Goal: Task Accomplishment & Management: Manage account settings

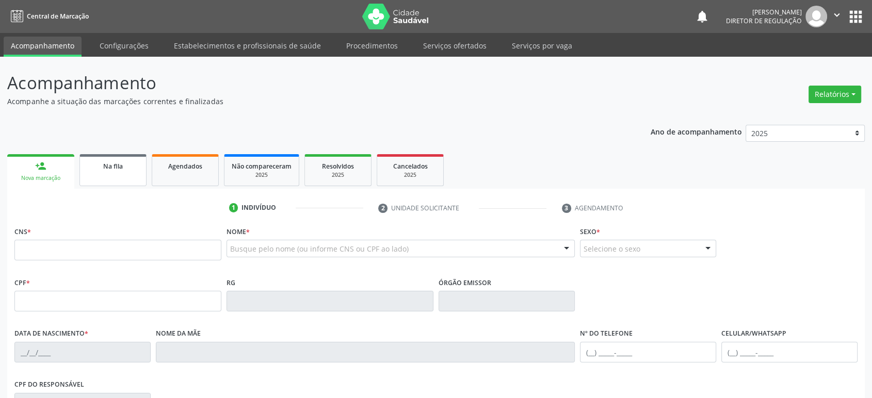
click at [113, 173] on link "Na fila" at bounding box center [112, 170] width 67 height 32
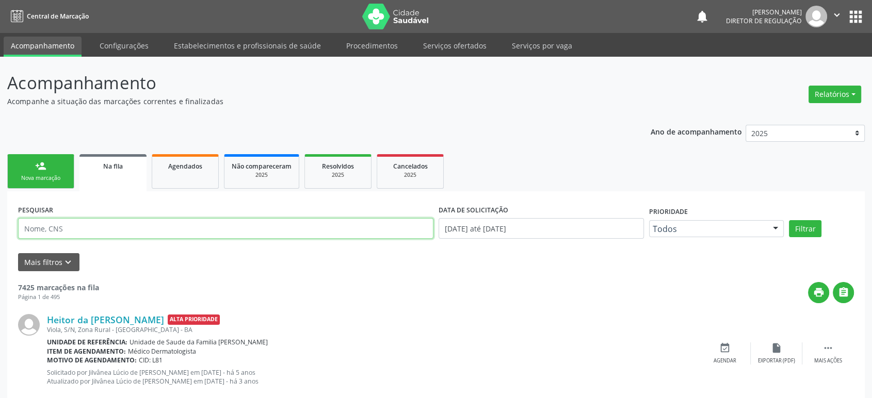
click at [67, 229] on input "text" at bounding box center [225, 228] width 415 height 21
click at [789, 220] on button "Filtrar" at bounding box center [805, 229] width 33 height 18
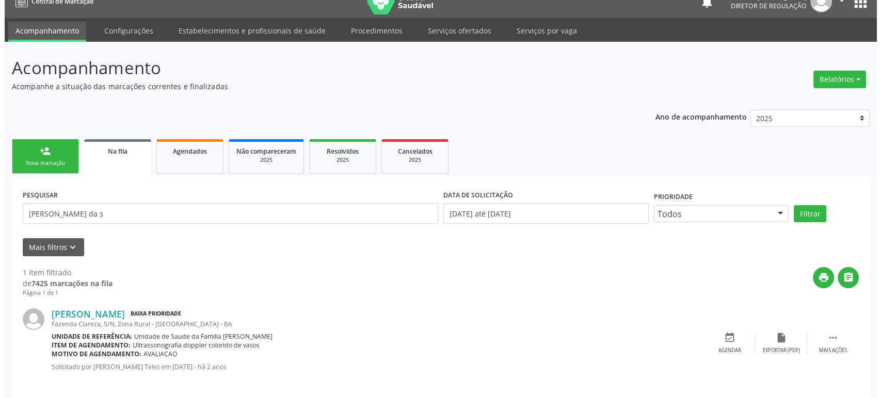
scroll to position [23, 0]
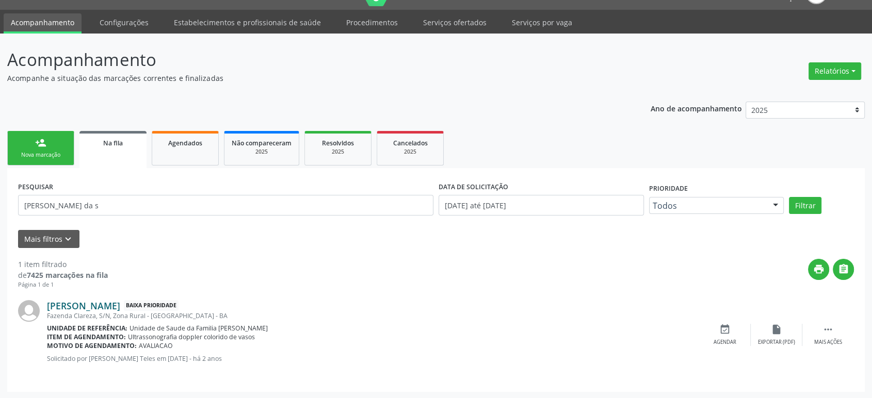
click at [91, 300] on link "[PERSON_NAME]" at bounding box center [83, 305] width 73 height 11
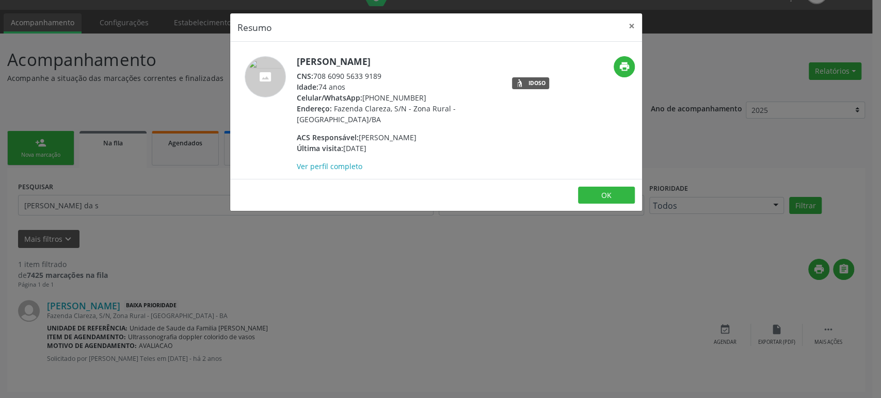
drag, startPoint x: 314, startPoint y: 75, endPoint x: 392, endPoint y: 71, distance: 78.0
click at [392, 71] on div "CNS: 708 6090 5633 9189" at bounding box center [397, 76] width 201 height 11
copy div "708 6090 5633 9189"
click at [107, 200] on div "Resumo × [PERSON_NAME] CNS: 708 6090 5633 9189 Idade: 74 anos Celular/WhatsApp:…" at bounding box center [440, 199] width 881 height 398
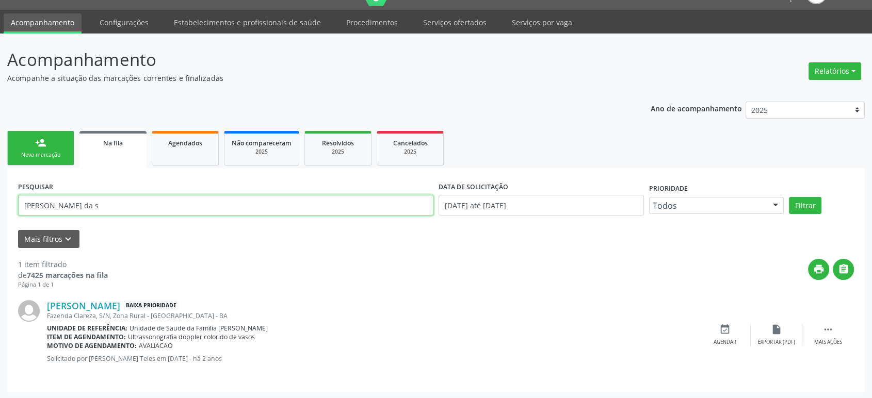
click at [107, 200] on input "[PERSON_NAME] da s" at bounding box center [225, 205] width 415 height 21
paste input "708 6090 5633 9189"
click at [107, 200] on input "708609056339189" at bounding box center [225, 205] width 415 height 21
click at [120, 305] on link "[PERSON_NAME]" at bounding box center [83, 305] width 73 height 11
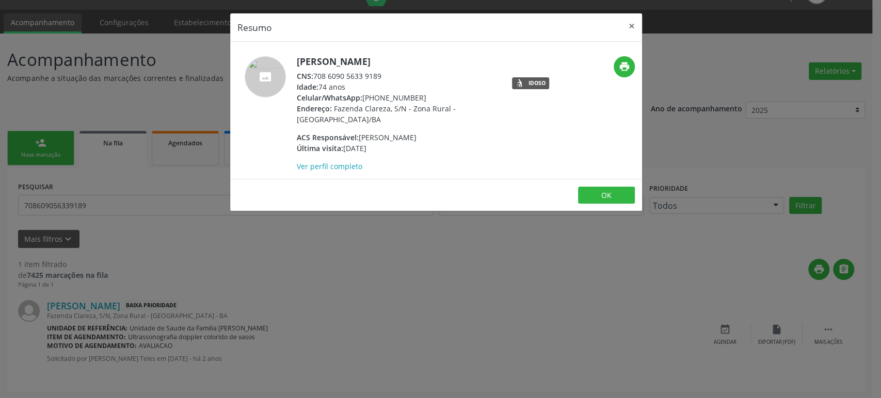
click at [355, 311] on div "Resumo × [PERSON_NAME] CNS: 708 6090 5633 9189 Idade: 74 anos Celular/WhatsApp:…" at bounding box center [440, 199] width 881 height 398
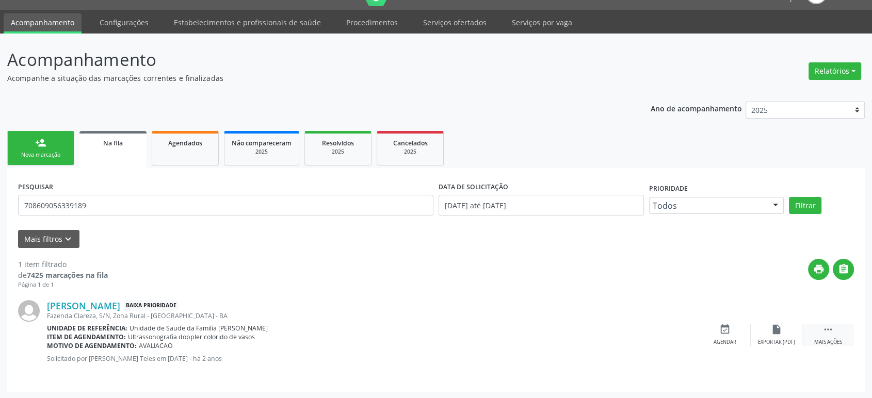
click at [832, 329] on icon "" at bounding box center [828, 329] width 11 height 11
click at [727, 329] on icon "cancel" at bounding box center [724, 329] width 11 height 11
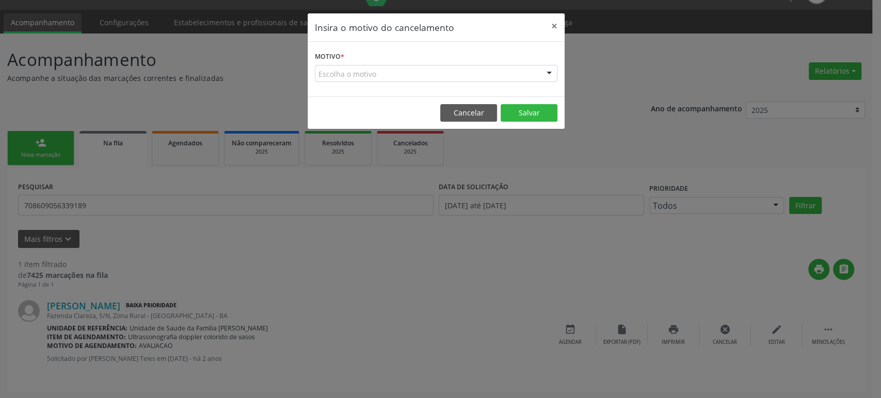
click at [351, 78] on div "Escolha o motivo" at bounding box center [436, 74] width 243 height 18
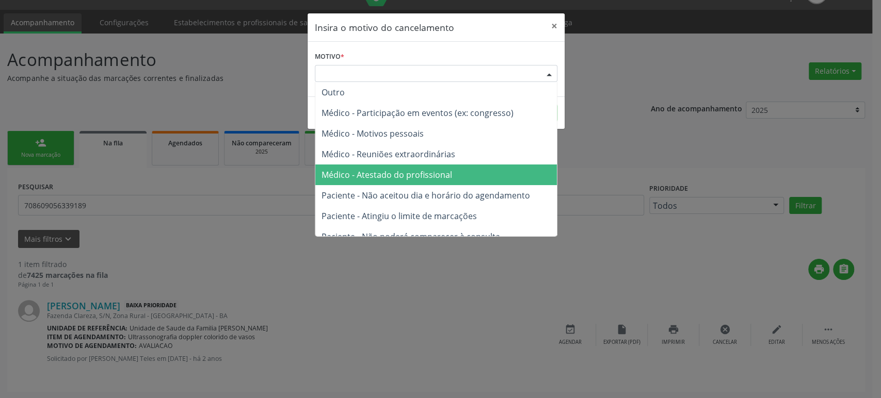
click at [378, 169] on span "Médico - Atestado do profissional" at bounding box center [387, 174] width 131 height 11
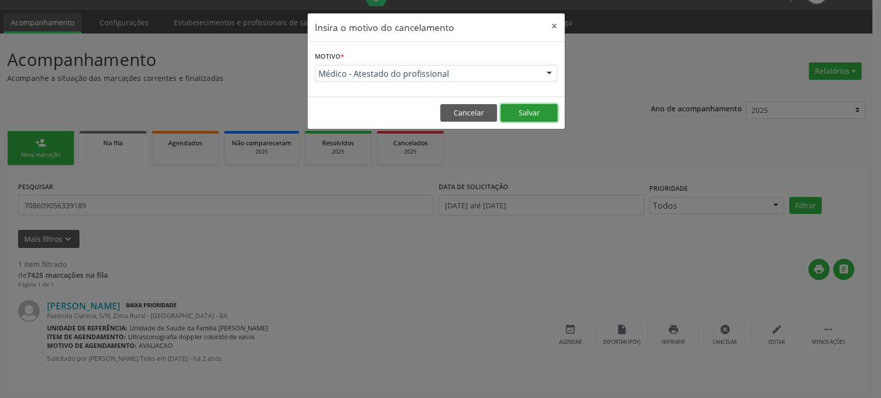
click at [512, 113] on button "Salvar" at bounding box center [529, 113] width 57 height 18
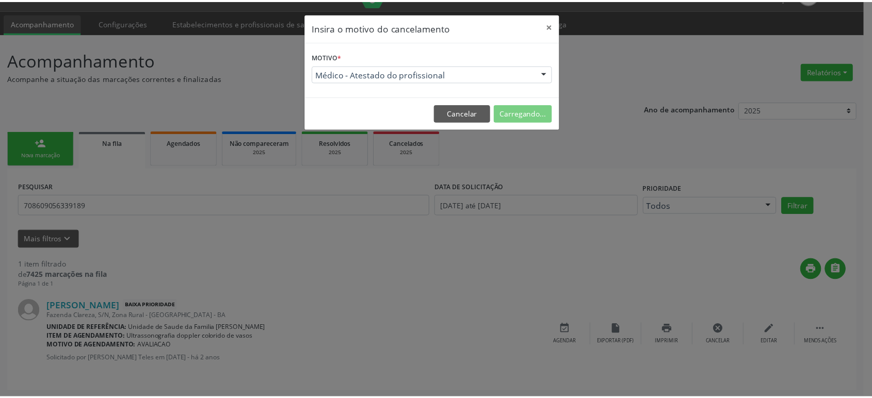
scroll to position [0, 0]
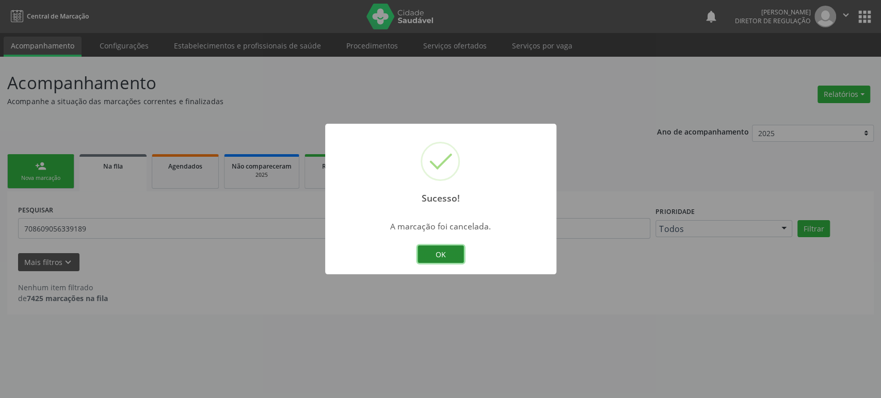
click at [440, 259] on button "OK" at bounding box center [441, 255] width 46 height 18
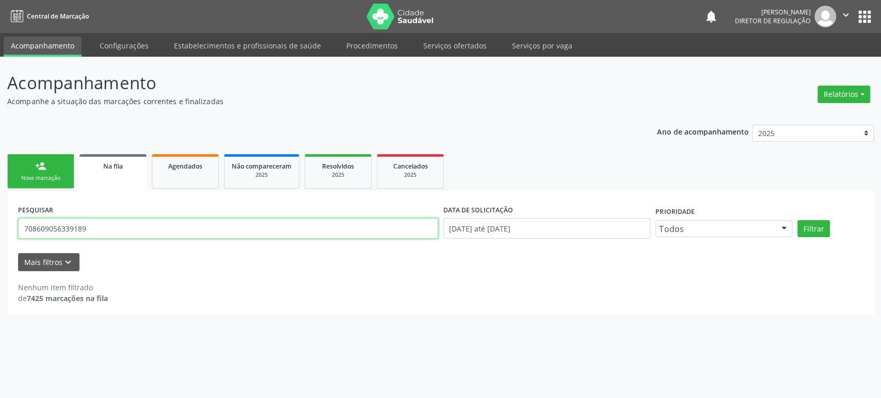
click at [107, 231] on input "708609056339189" at bounding box center [228, 228] width 420 height 21
type input "givaldo de [DEMOGRAPHIC_DATA]"
click at [797, 220] on button "Filtrar" at bounding box center [813, 229] width 33 height 18
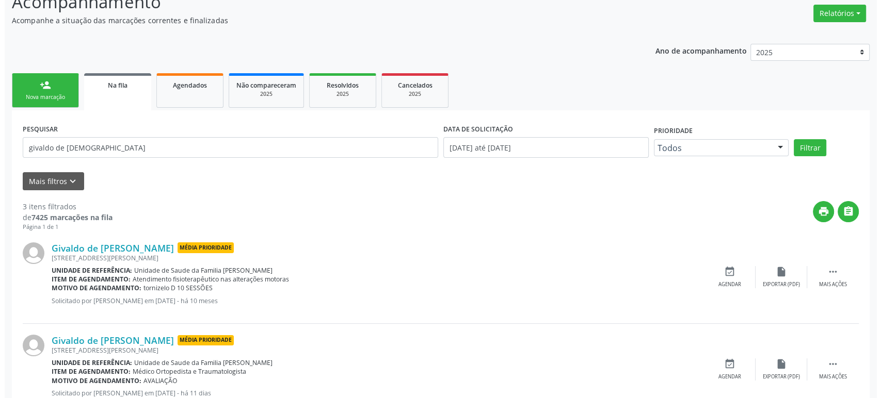
scroll to position [208, 0]
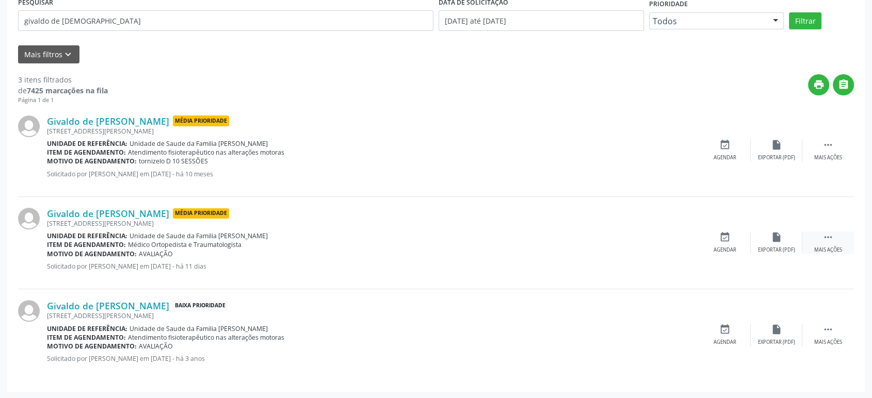
click at [823, 238] on icon "" at bounding box center [828, 237] width 11 height 11
click at [727, 241] on icon "cancel" at bounding box center [724, 237] width 11 height 11
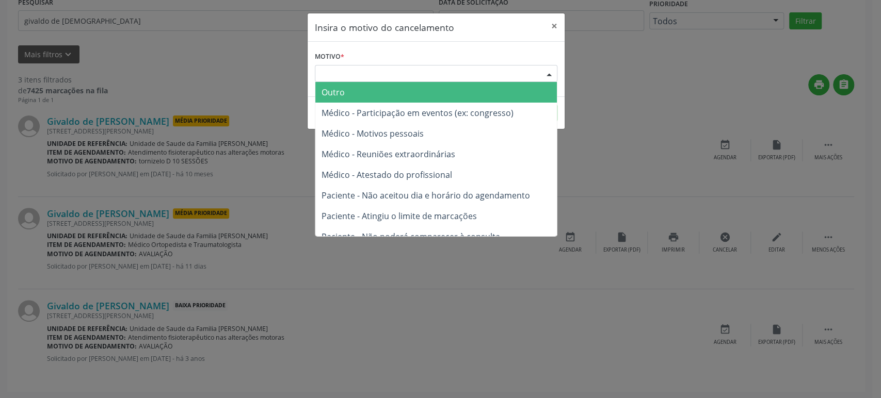
click at [380, 73] on div "Escolha o motivo" at bounding box center [436, 74] width 243 height 18
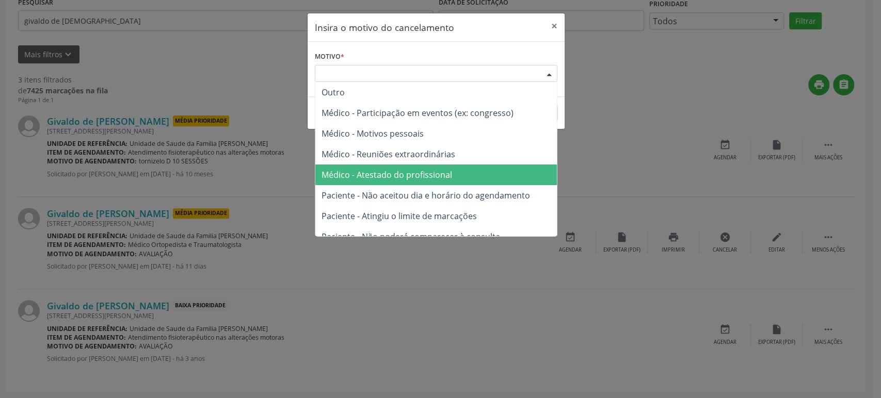
click at [395, 168] on span "Médico - Atestado do profissional" at bounding box center [436, 175] width 242 height 21
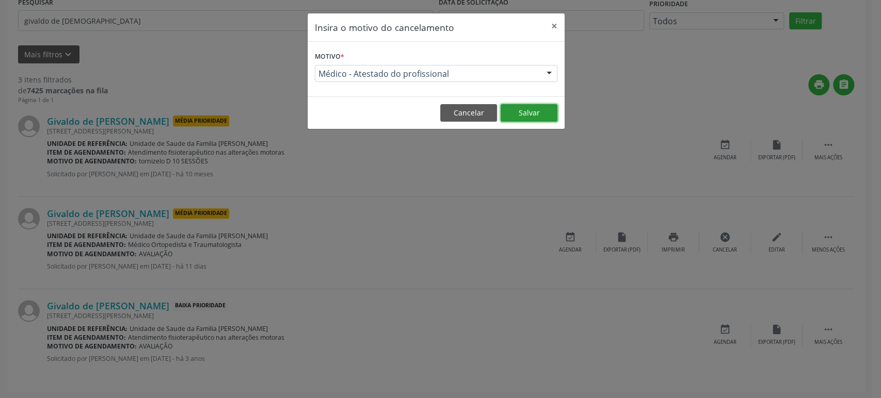
click at [536, 104] on button "Salvar" at bounding box center [529, 113] width 57 height 18
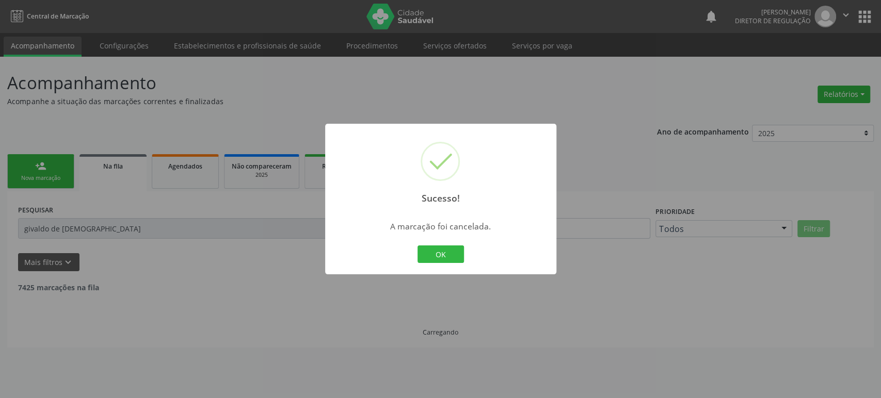
scroll to position [0, 0]
click at [439, 249] on button "OK" at bounding box center [441, 255] width 46 height 18
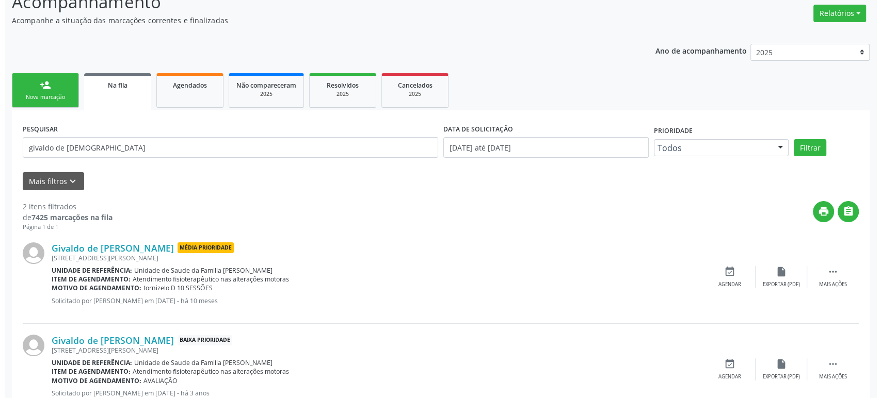
scroll to position [116, 0]
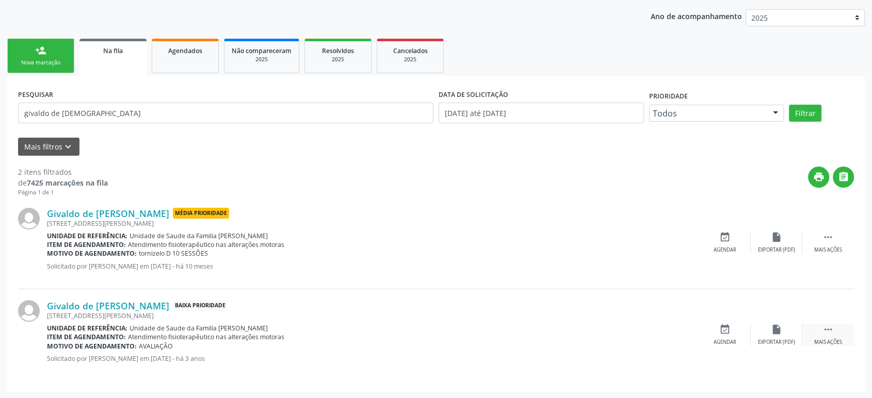
click at [830, 337] on div " Mais ações" at bounding box center [829, 335] width 52 height 22
click at [744, 327] on div "cancel Cancelar" at bounding box center [725, 335] width 52 height 22
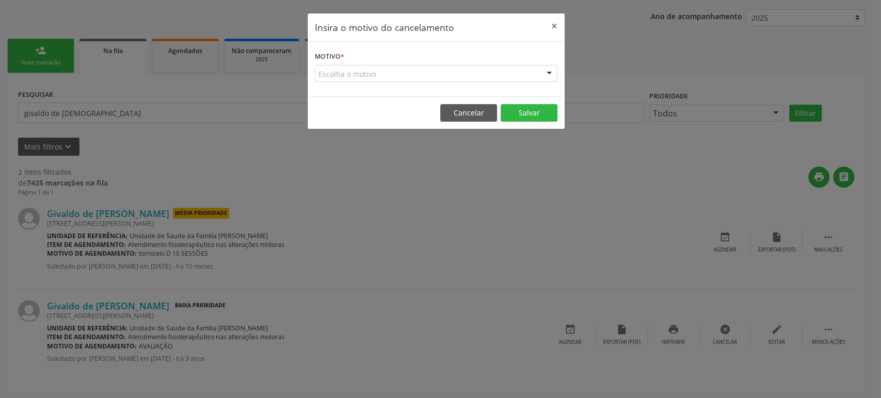
click at [395, 65] on div "Escolha o motivo" at bounding box center [436, 74] width 243 height 18
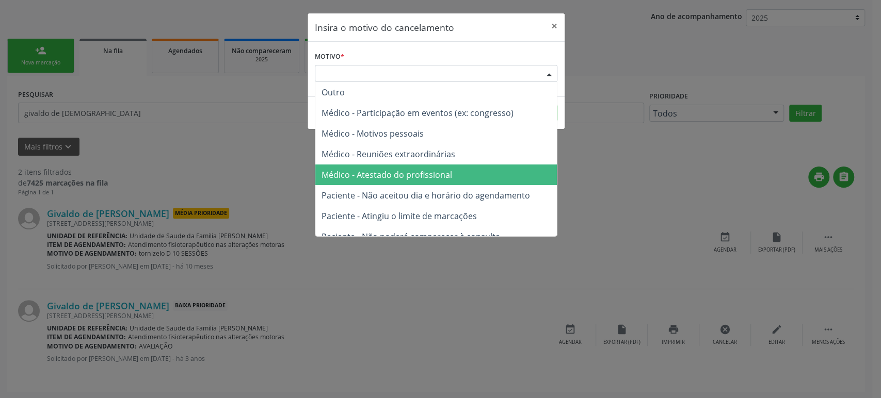
click at [408, 181] on span "Médico - Atestado do profissional" at bounding box center [436, 175] width 242 height 21
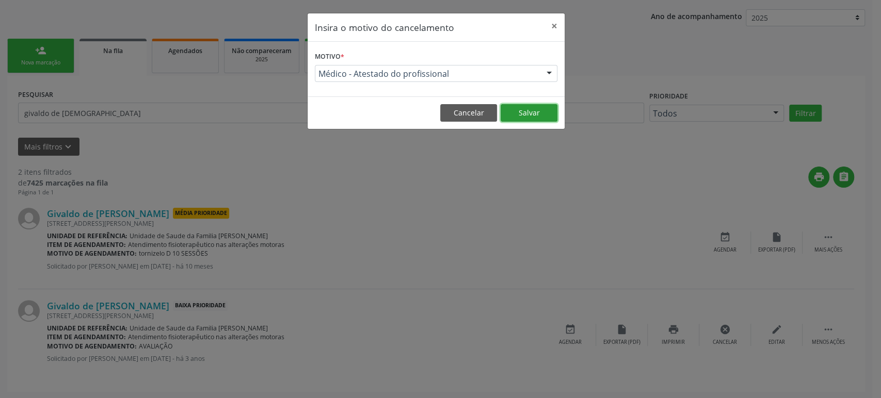
click at [533, 117] on button "Salvar" at bounding box center [529, 113] width 57 height 18
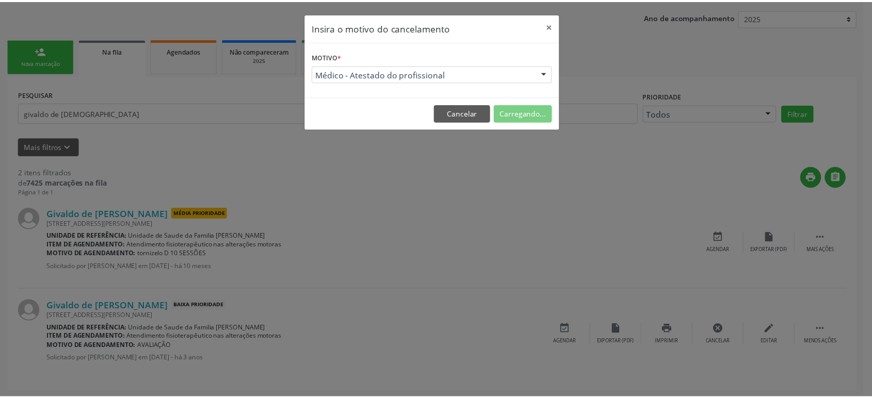
scroll to position [0, 0]
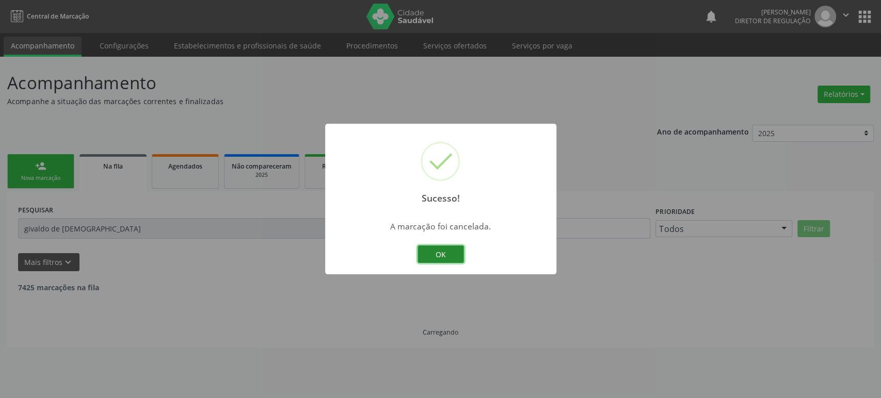
click at [442, 253] on button "OK" at bounding box center [441, 255] width 46 height 18
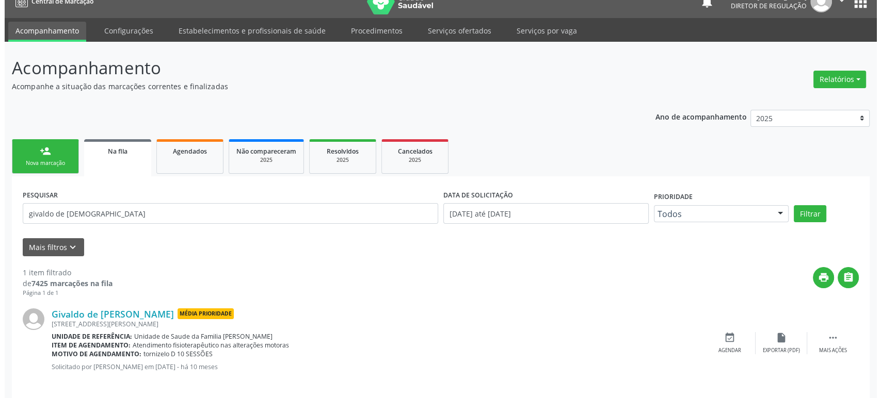
scroll to position [23, 0]
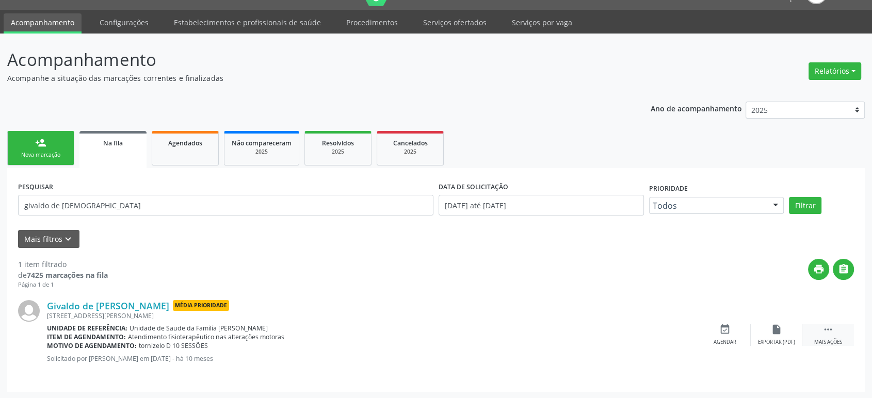
click at [826, 330] on icon "" at bounding box center [828, 329] width 11 height 11
click at [719, 331] on icon "cancel" at bounding box center [724, 329] width 11 height 11
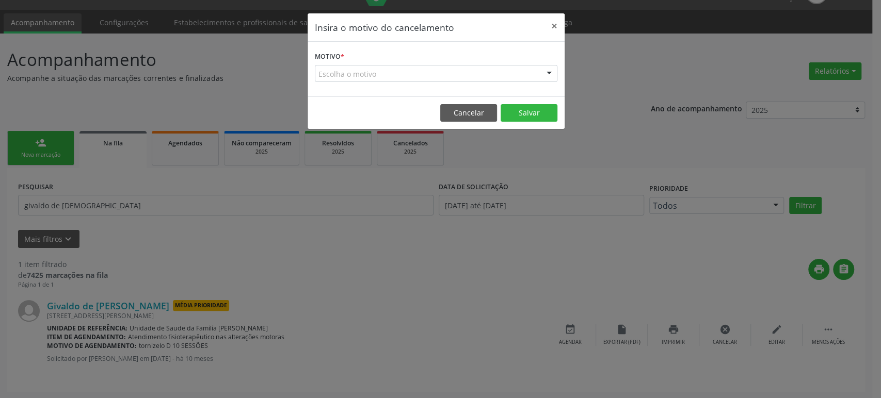
click at [386, 69] on div "Escolha o motivo" at bounding box center [436, 74] width 243 height 18
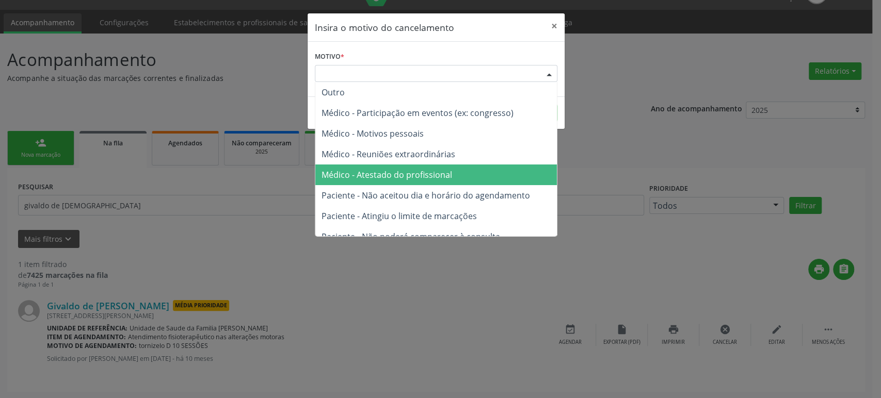
click at [379, 177] on span "Médico - Atestado do profissional" at bounding box center [387, 174] width 131 height 11
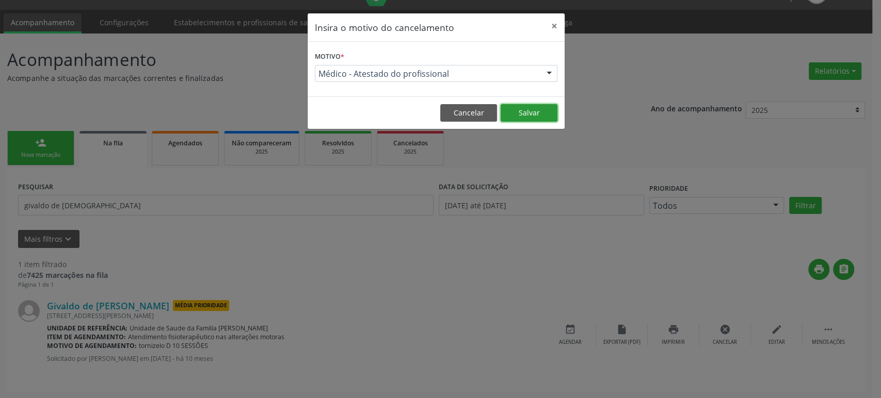
click at [525, 115] on button "Salvar" at bounding box center [529, 113] width 57 height 18
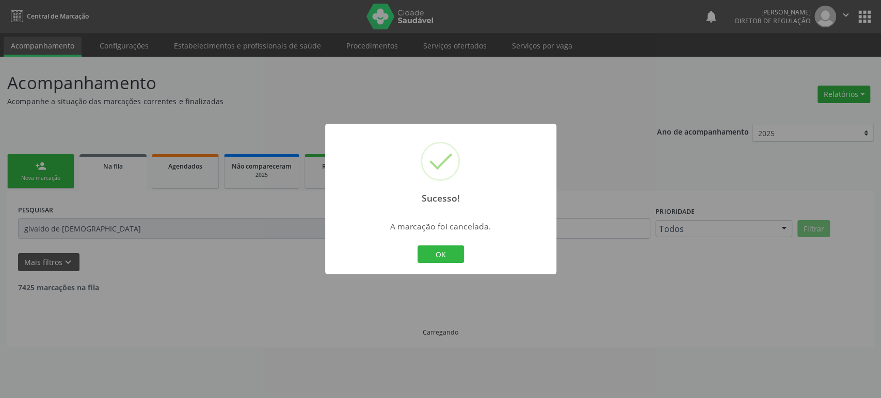
click at [106, 229] on div "Sucesso! × A marcação foi cancelada. OK Cancel" at bounding box center [440, 199] width 881 height 398
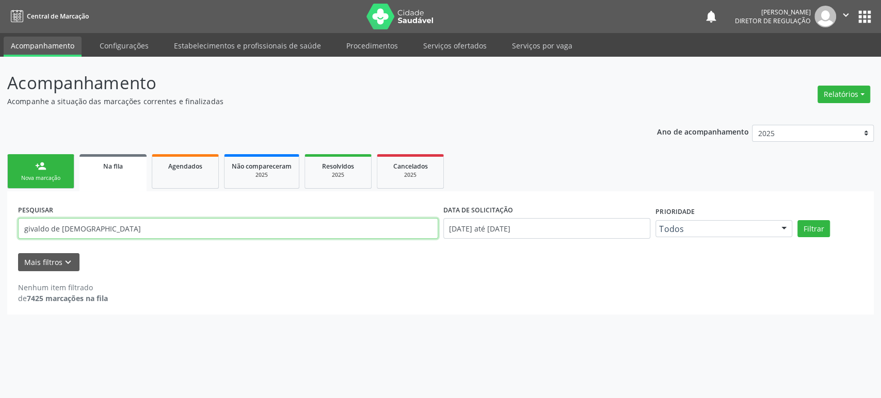
click at [165, 234] on input "givaldo de [DEMOGRAPHIC_DATA]" at bounding box center [228, 228] width 420 height 21
